Goal: Entertainment & Leisure: Consume media (video, audio)

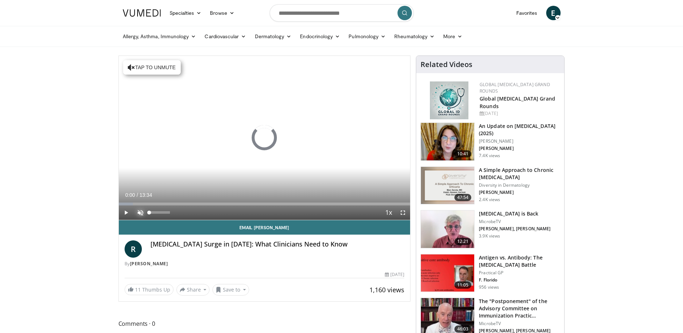
click at [140, 211] on span "Video Player" at bounding box center [140, 212] width 14 height 14
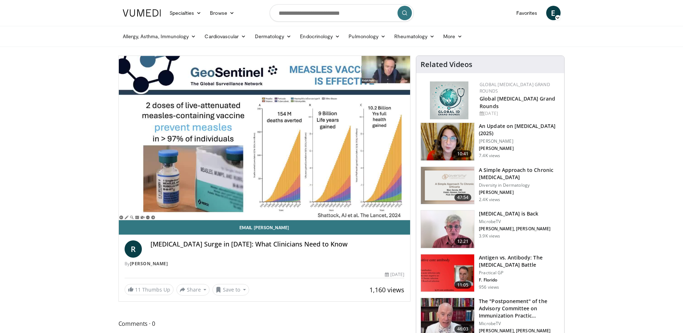
click at [140, 211] on div "10 seconds Tap to unmute" at bounding box center [265, 138] width 292 height 164
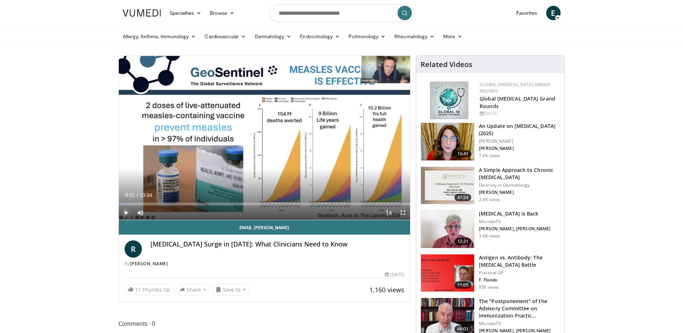
click at [125, 212] on span "Video Player" at bounding box center [126, 212] width 14 height 14
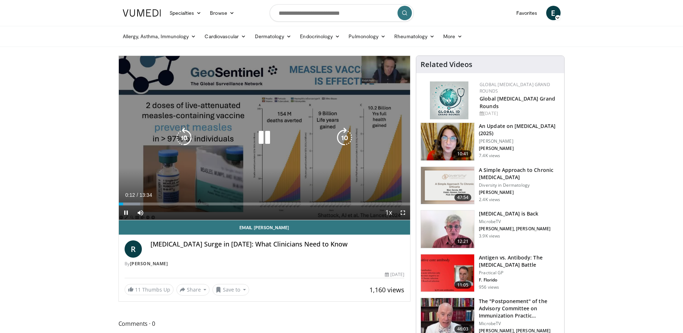
click at [264, 136] on icon "Video Player" at bounding box center [264, 137] width 20 height 20
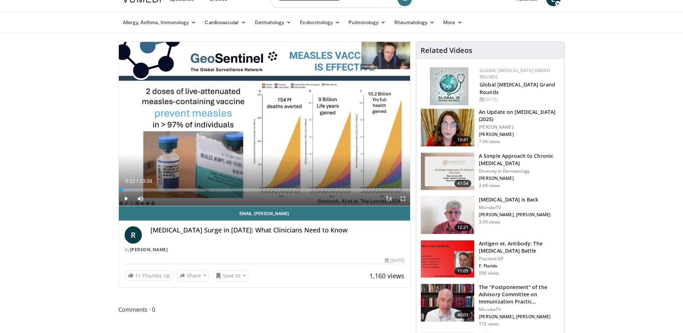
scroll to position [36, 0]
